Goal: Transaction & Acquisition: Purchase product/service

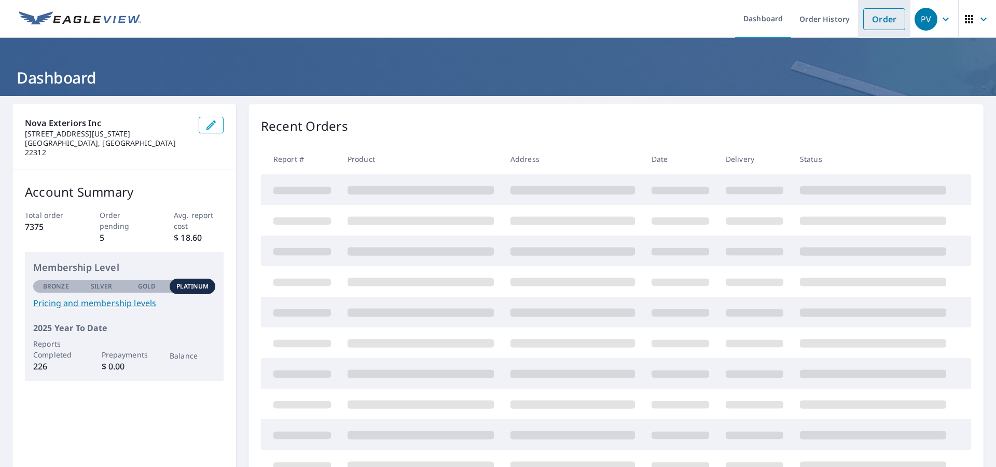
click at [885, 10] on link "Order" at bounding box center [884, 19] width 42 height 22
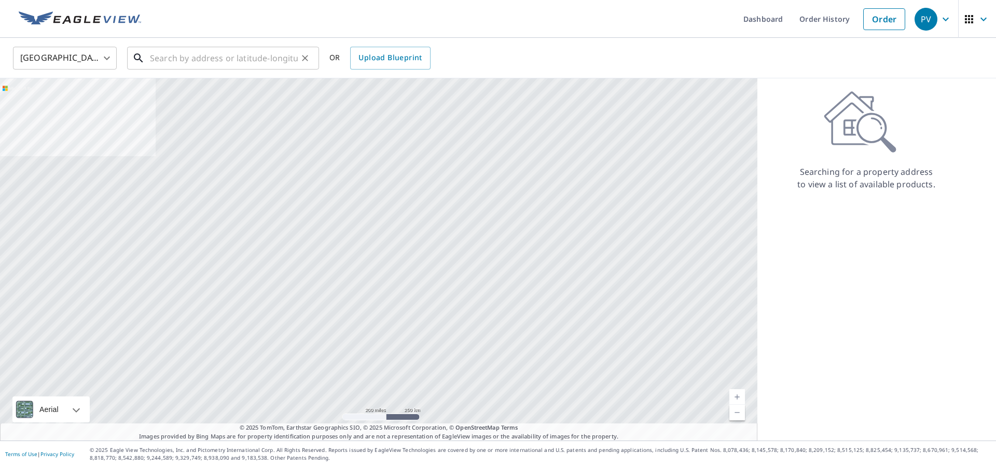
click at [205, 57] on input "text" at bounding box center [224, 58] width 148 height 29
paste input "[STREET_ADDRESS]"
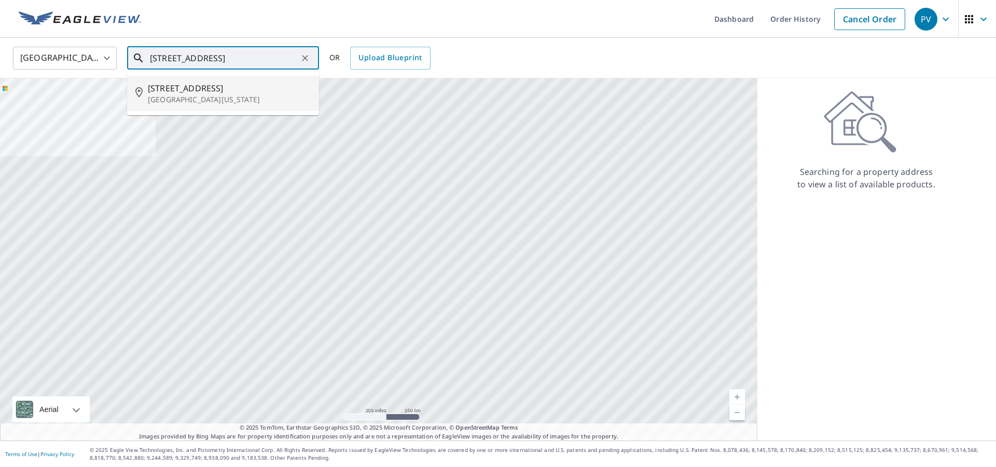
click at [175, 97] on p "[GEOGRAPHIC_DATA][US_STATE]" at bounding box center [229, 99] width 163 height 10
type input "[STREET_ADDRESS][US_STATE]"
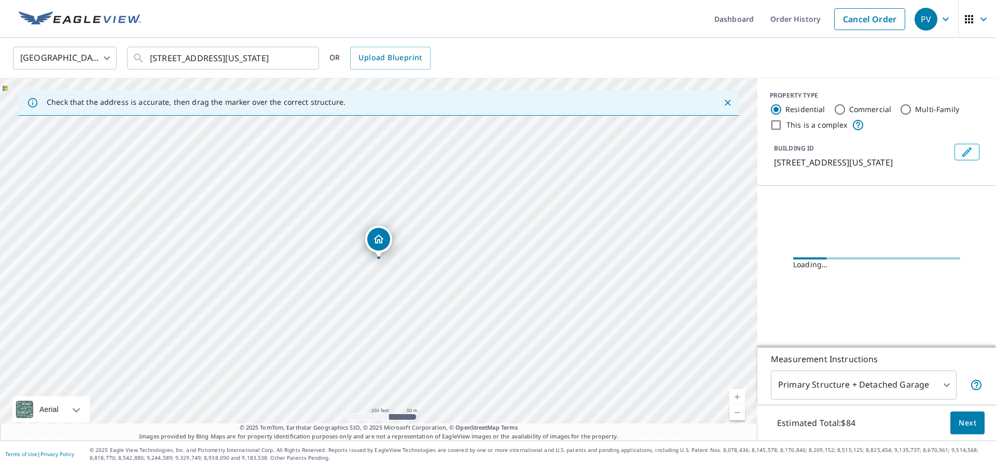
click at [733, 399] on link "Current Level 17, Zoom In" at bounding box center [737, 397] width 16 height 16
click at [733, 399] on link "Current Level 17.753085259529485, Zoom In" at bounding box center [737, 397] width 16 height 16
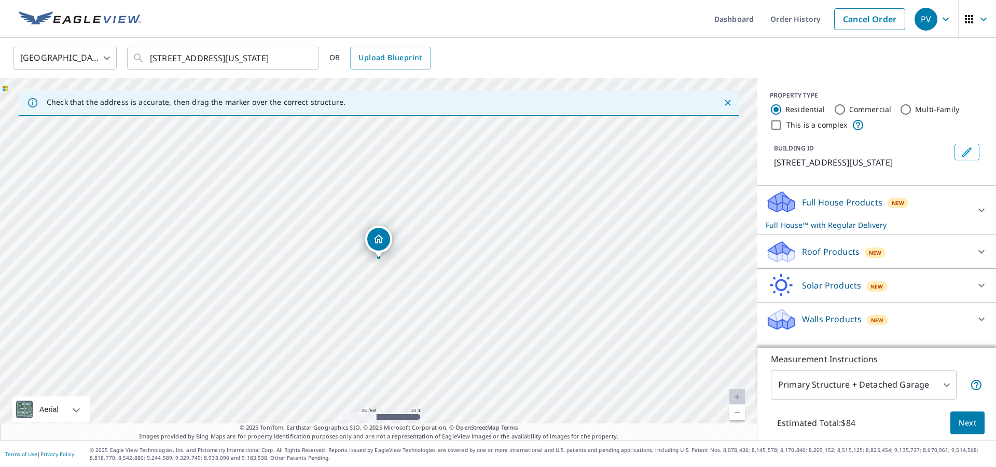
click at [872, 257] on span "New" at bounding box center [875, 252] width 12 height 8
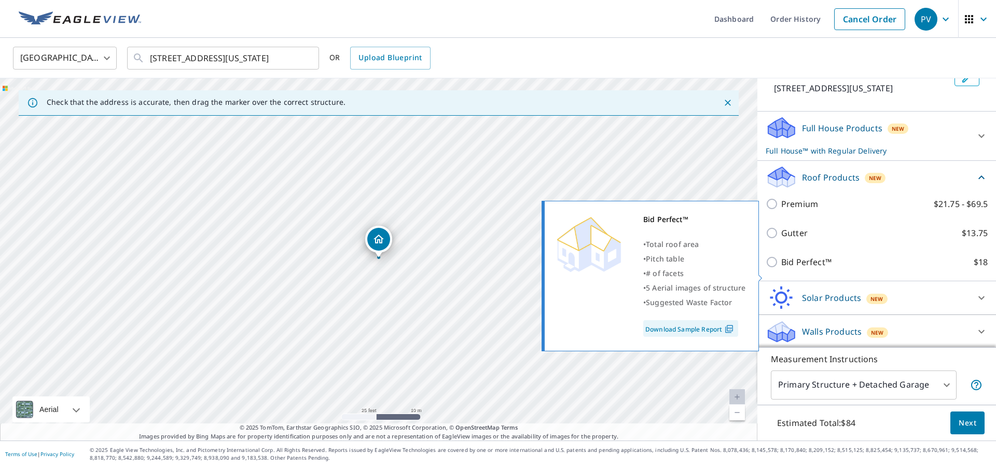
click at [818, 268] on p "Bid Perfect™" at bounding box center [806, 262] width 50 height 12
click at [781, 268] on input "Bid Perfect™ $18" at bounding box center [774, 262] width 16 height 12
checkbox input "true"
checkbox input "false"
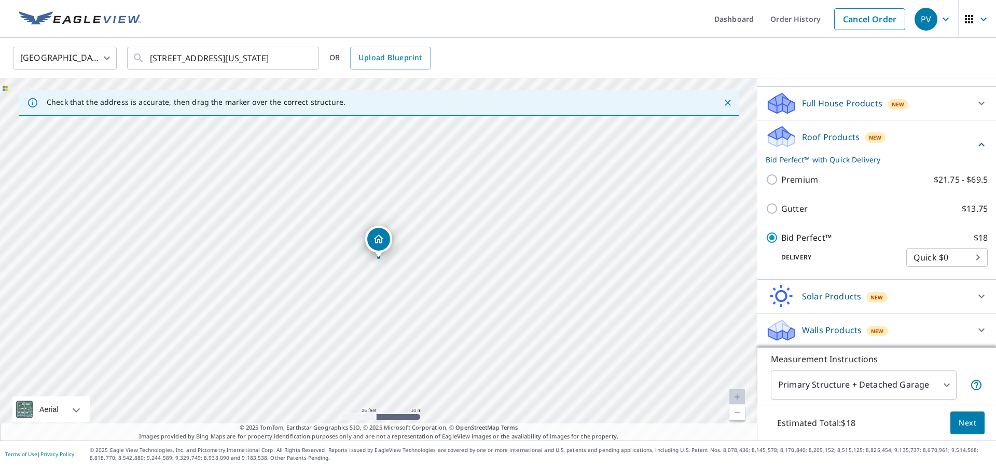
scroll to position [112, 0]
click at [962, 419] on span "Next" at bounding box center [968, 422] width 18 height 13
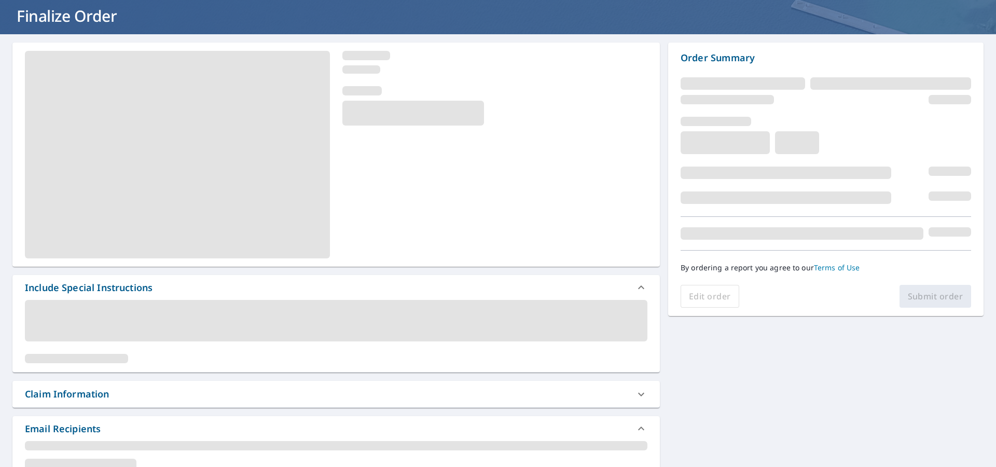
scroll to position [84, 0]
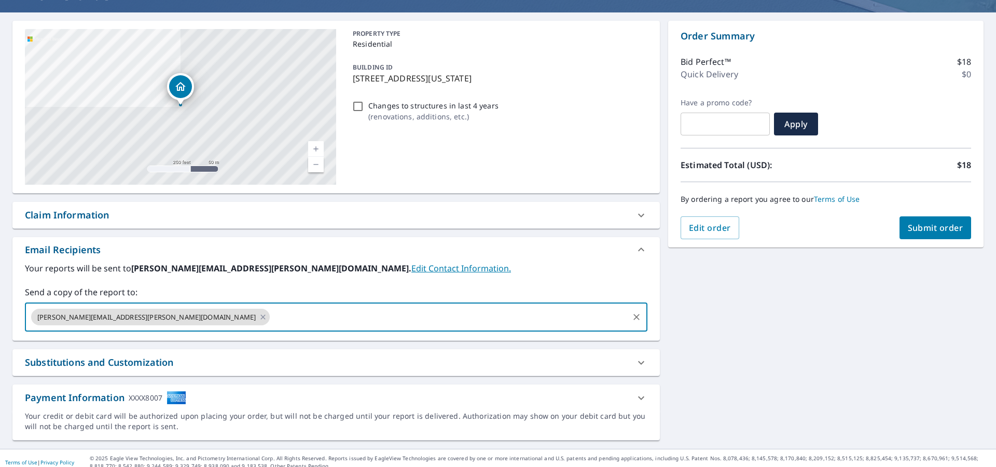
click at [304, 313] on input "text" at bounding box center [449, 317] width 356 height 20
type input "[PERSON_NAME][EMAIL_ADDRESS][PERSON_NAME][DOMAIN_NAME]"
click at [917, 234] on button "Submit order" at bounding box center [935, 227] width 72 height 23
checkbox input "true"
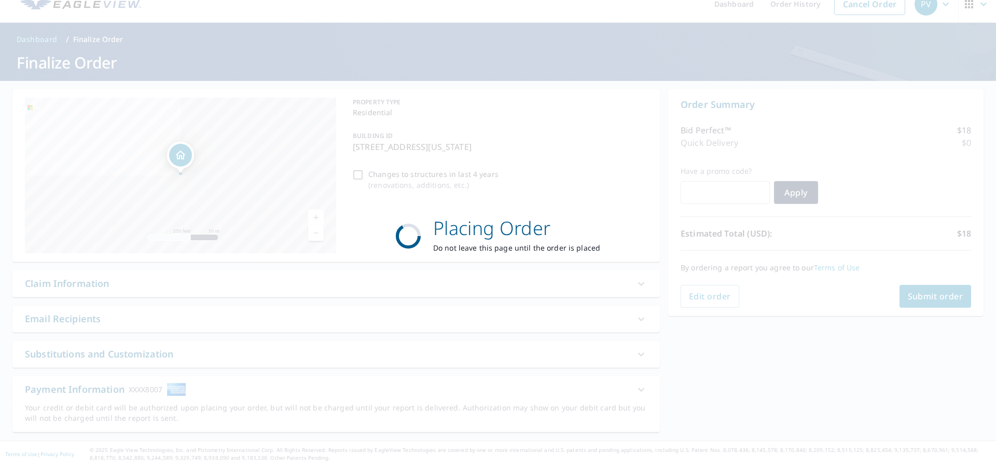
scroll to position [15, 0]
